Goal: Task Accomplishment & Management: Manage account settings

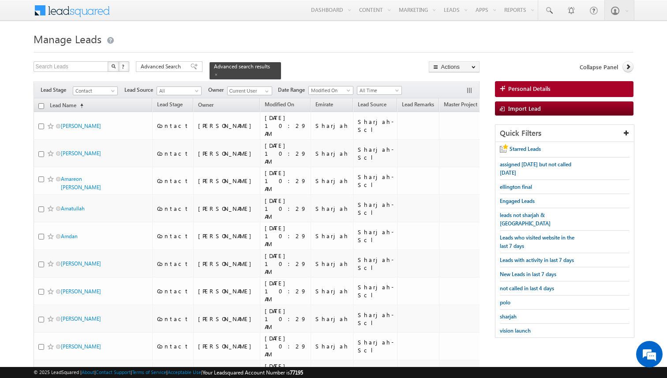
click at [547, 7] on span at bounding box center [548, 10] width 9 height 9
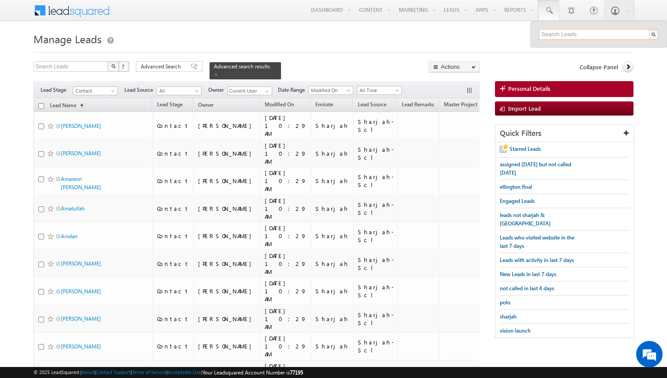
paste input "[PHONE_NUMBER]"
click at [556, 34] on input "[PHONE_NUMBER]" at bounding box center [598, 34] width 119 height 11
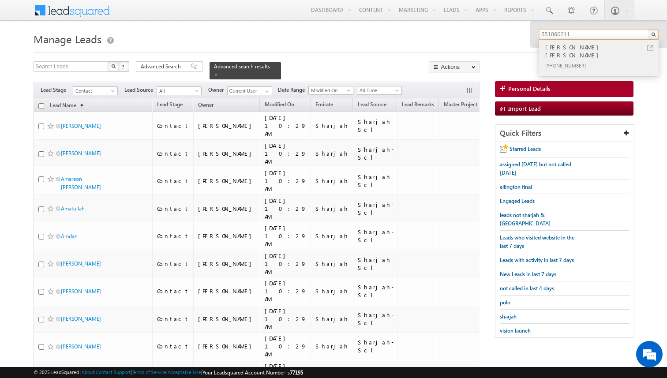
type input "551060211"
click at [649, 48] on link at bounding box center [650, 48] width 6 height 6
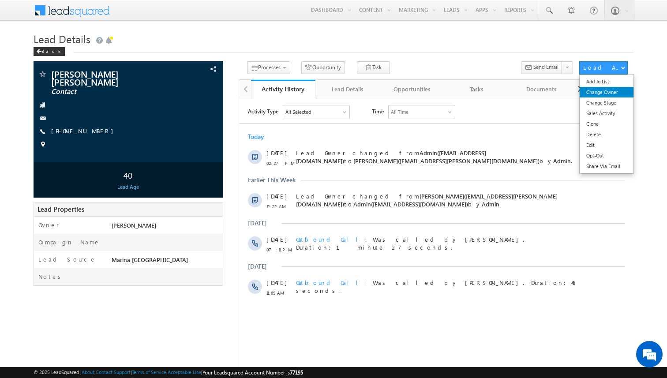
click at [601, 93] on link "Change Owner" at bounding box center [606, 92] width 54 height 11
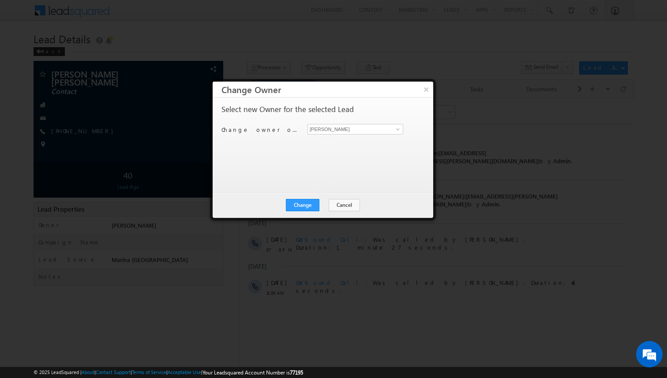
click at [343, 134] on div "Change owner of 1 lead to Kunal Sehrawat Kunal Sehrawat" at bounding box center [321, 131] width 201 height 14
click at [346, 132] on input "[PERSON_NAME]" at bounding box center [355, 129] width 96 height 11
type input "[PERSON_NAME]"
click at [303, 204] on button "Change" at bounding box center [303, 205] width 34 height 12
click at [319, 205] on button "Close" at bounding box center [324, 205] width 28 height 12
